Goal: Check status: Check status

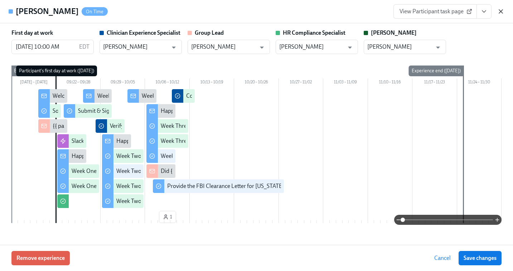
scroll to position [0, 10707]
click at [500, 11] on icon "button" at bounding box center [501, 12] width 4 height 4
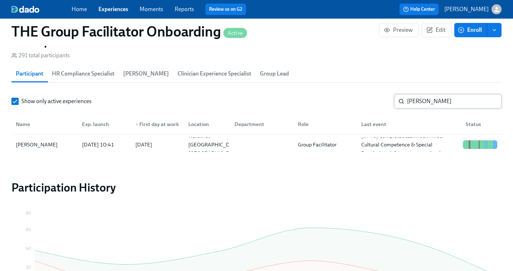
click at [430, 102] on input "[PERSON_NAME]" at bounding box center [454, 101] width 95 height 14
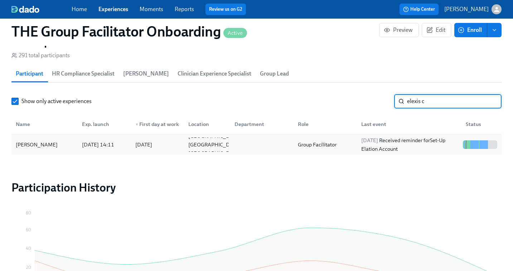
type input "elexis c"
click at [414, 144] on div "[DATE] Received reminder for Set-Up Elation Account" at bounding box center [409, 144] width 102 height 17
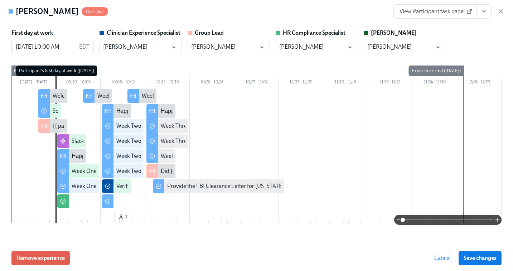
click at [450, 13] on span "View Participant task page" at bounding box center [435, 11] width 71 height 7
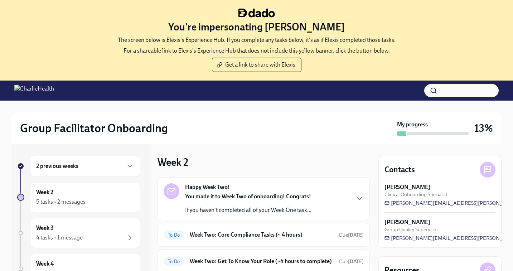
click at [288, 133] on div "Group Facilitator Onboarding" at bounding box center [207, 128] width 374 height 14
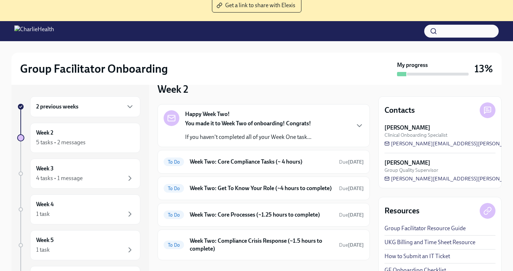
scroll to position [17, 0]
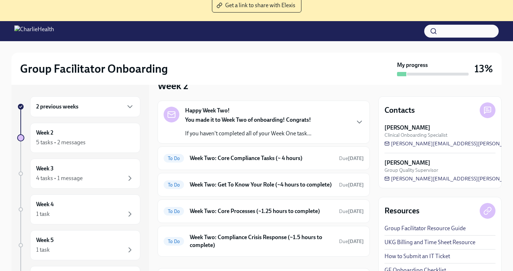
click at [83, 103] on div "2 previous weeks" at bounding box center [85, 106] width 98 height 9
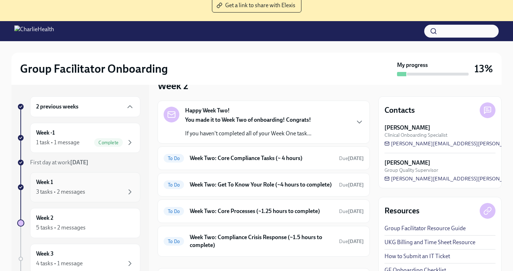
click at [59, 183] on div "Week 1 3 tasks • 2 messages" at bounding box center [85, 187] width 98 height 18
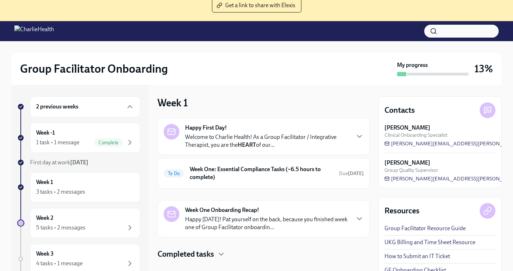
scroll to position [73, 0]
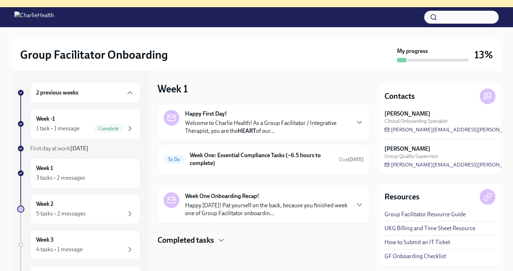
click at [171, 237] on h4 "Completed tasks" at bounding box center [186, 240] width 57 height 11
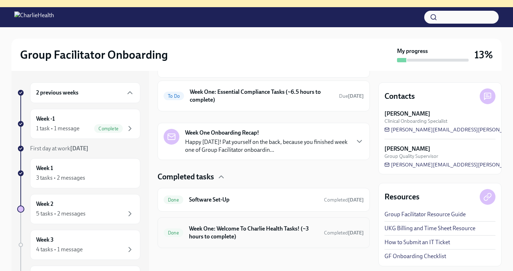
click at [221, 233] on h6 "Week One: Welcome To Charlie Health Tasks! (~3 hours to complete)" at bounding box center [253, 233] width 129 height 16
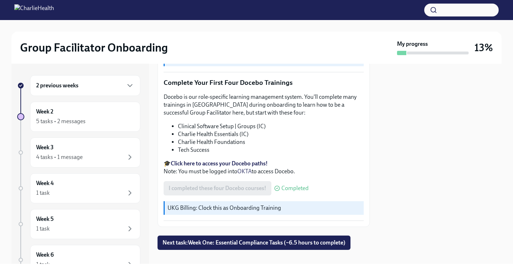
scroll to position [926, 0]
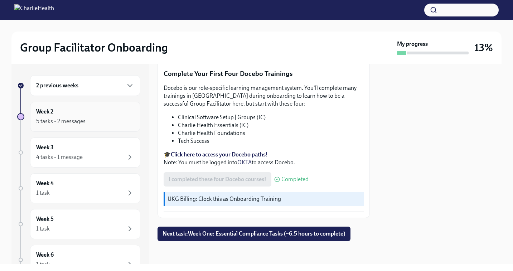
click at [74, 116] on div "Week 2 5 tasks • 2 messages" at bounding box center [85, 117] width 98 height 18
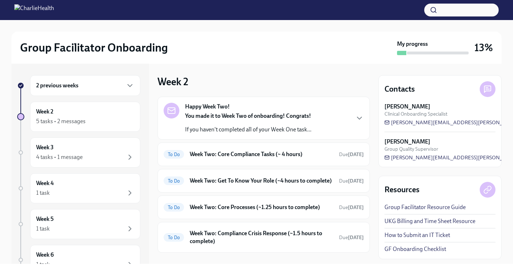
scroll to position [76, 0]
